Goal: Task Accomplishment & Management: Complete application form

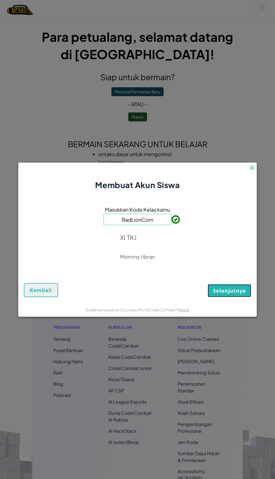
click at [243, 290] on span "Selanjutnya" at bounding box center [229, 291] width 33 height 7
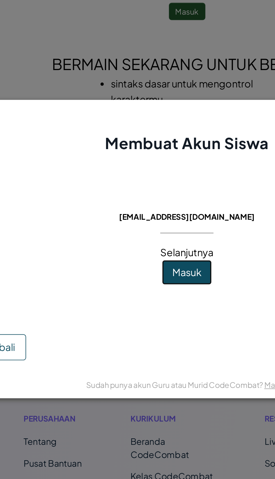
click at [143, 249] on span "Masuk" at bounding box center [137, 252] width 15 height 6
